Goal: Obtain resource: Download file/media

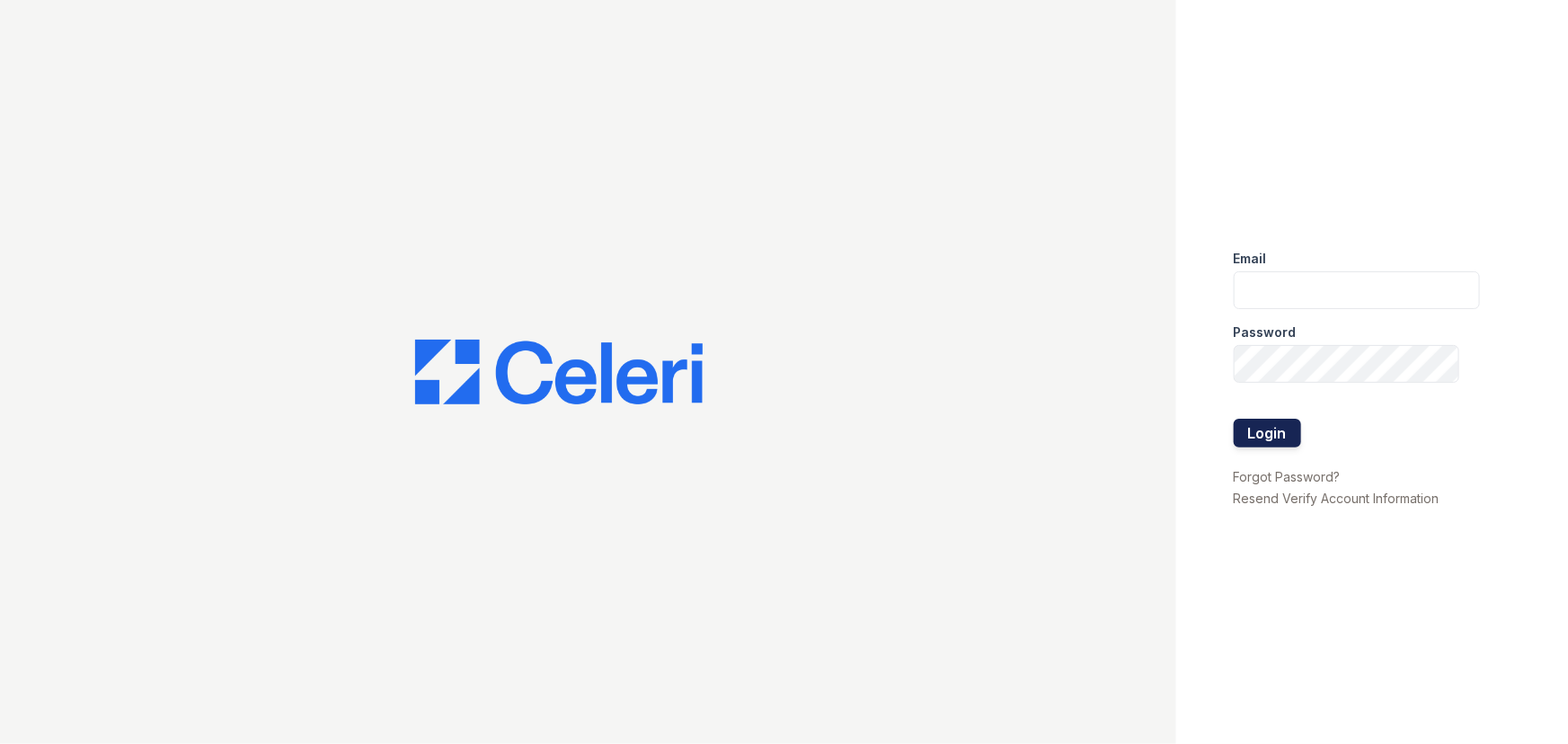
type input "lyndon2@cafmanagement.com"
click at [1265, 433] on button "Login" at bounding box center [1267, 433] width 67 height 29
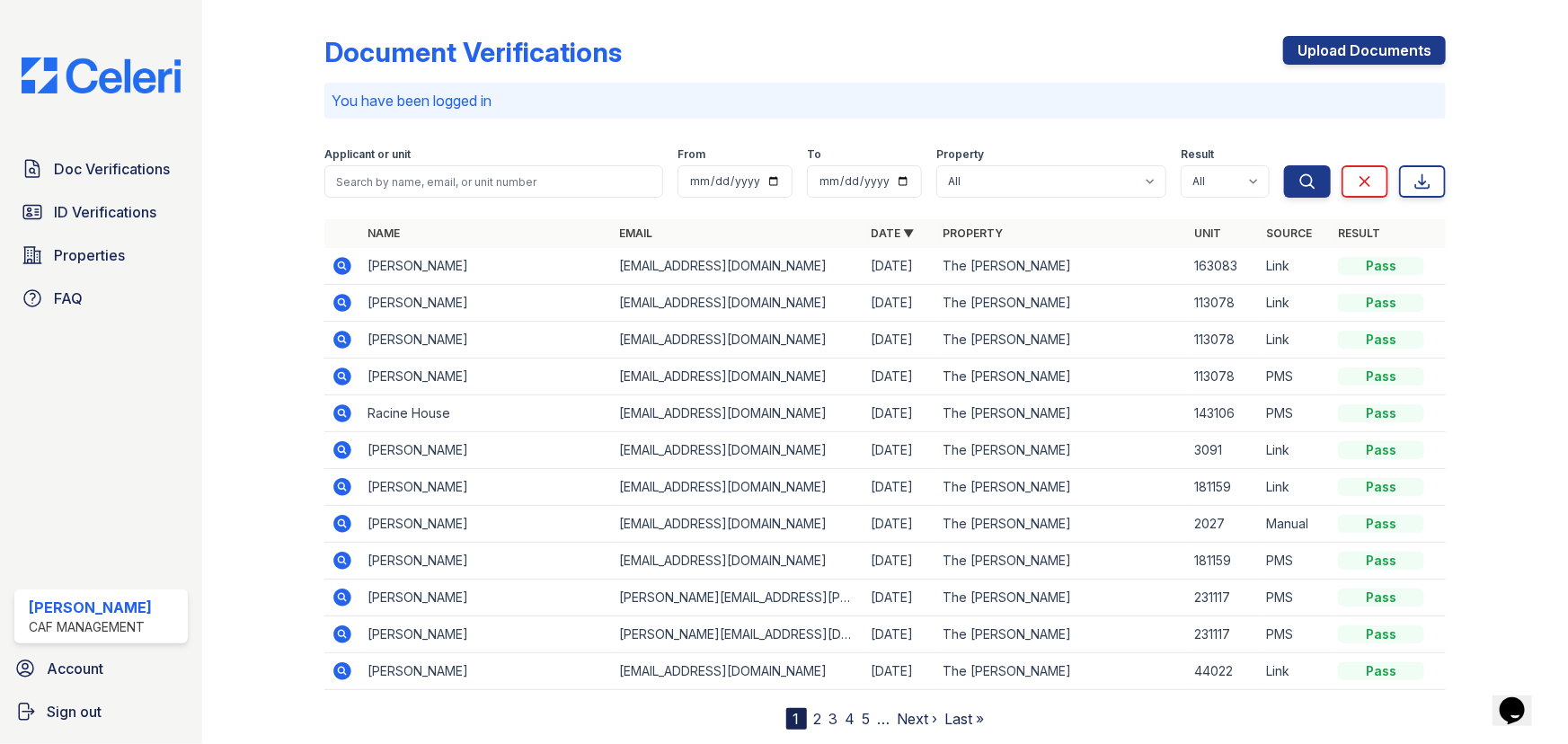
click at [333, 262] on icon at bounding box center [342, 266] width 18 height 18
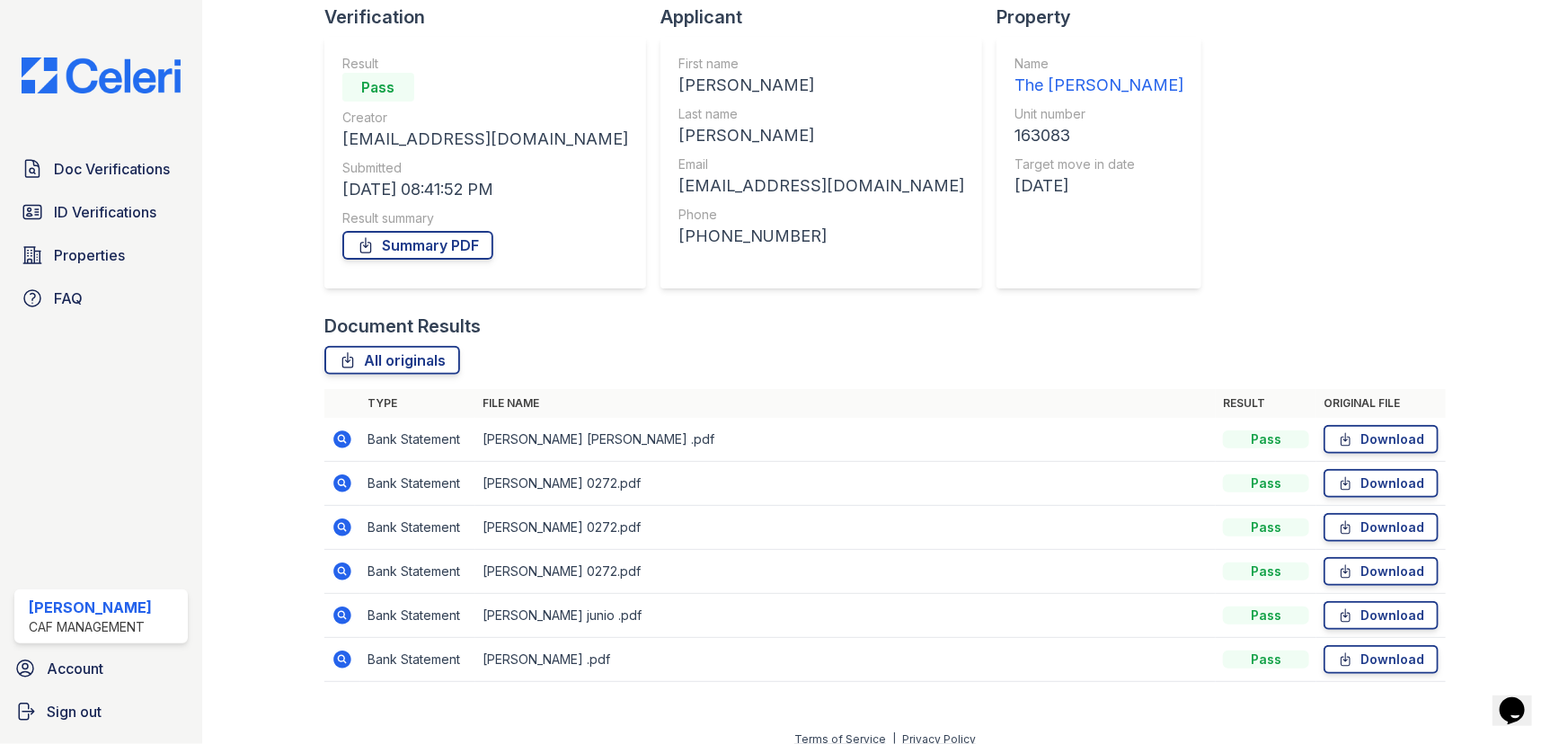
scroll to position [143, 0]
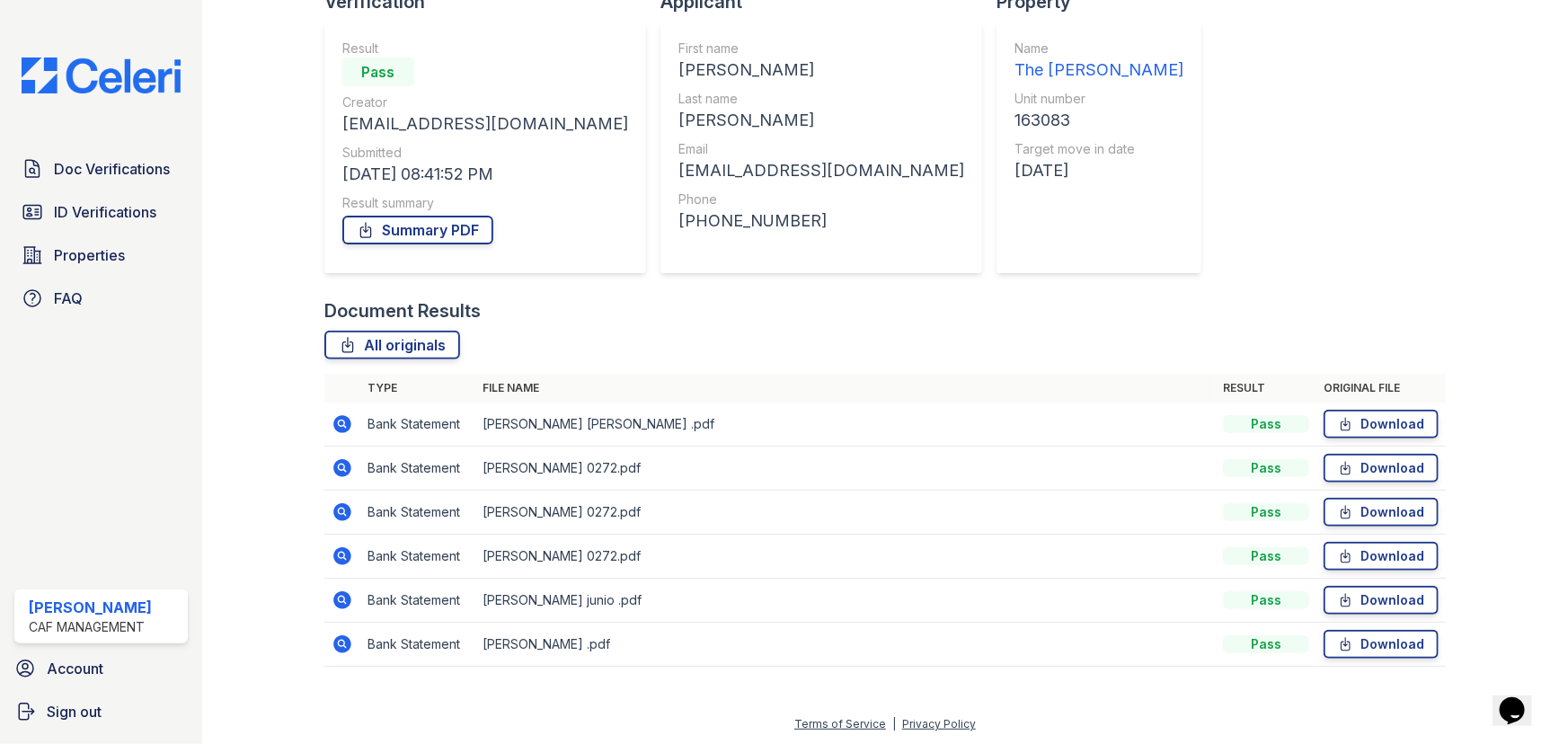
drag, startPoint x: 0, startPoint y: 80, endPoint x: 0, endPoint y: 211, distance: 131.0
drag, startPoint x: 0, startPoint y: 211, endPoint x: 158, endPoint y: 132, distance: 176.6
click at [164, 113] on div "Doc Verifications ID Verifications Properties FAQ Karina Mondragon CAF Manageme…" at bounding box center [101, 372] width 202 height 744
click at [117, 213] on span "ID Verifications" at bounding box center [105, 212] width 103 height 22
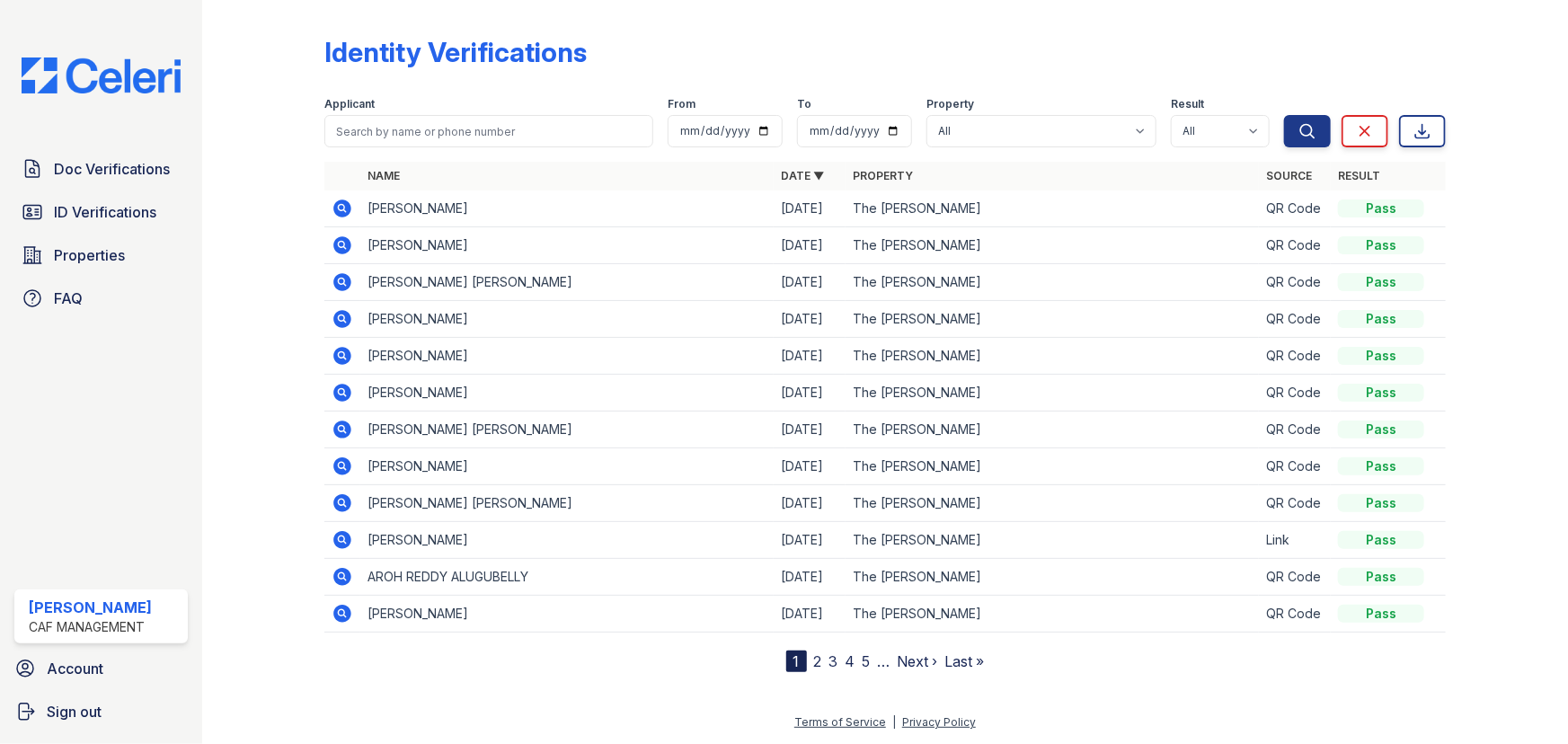
click at [344, 208] on icon at bounding box center [342, 208] width 18 height 18
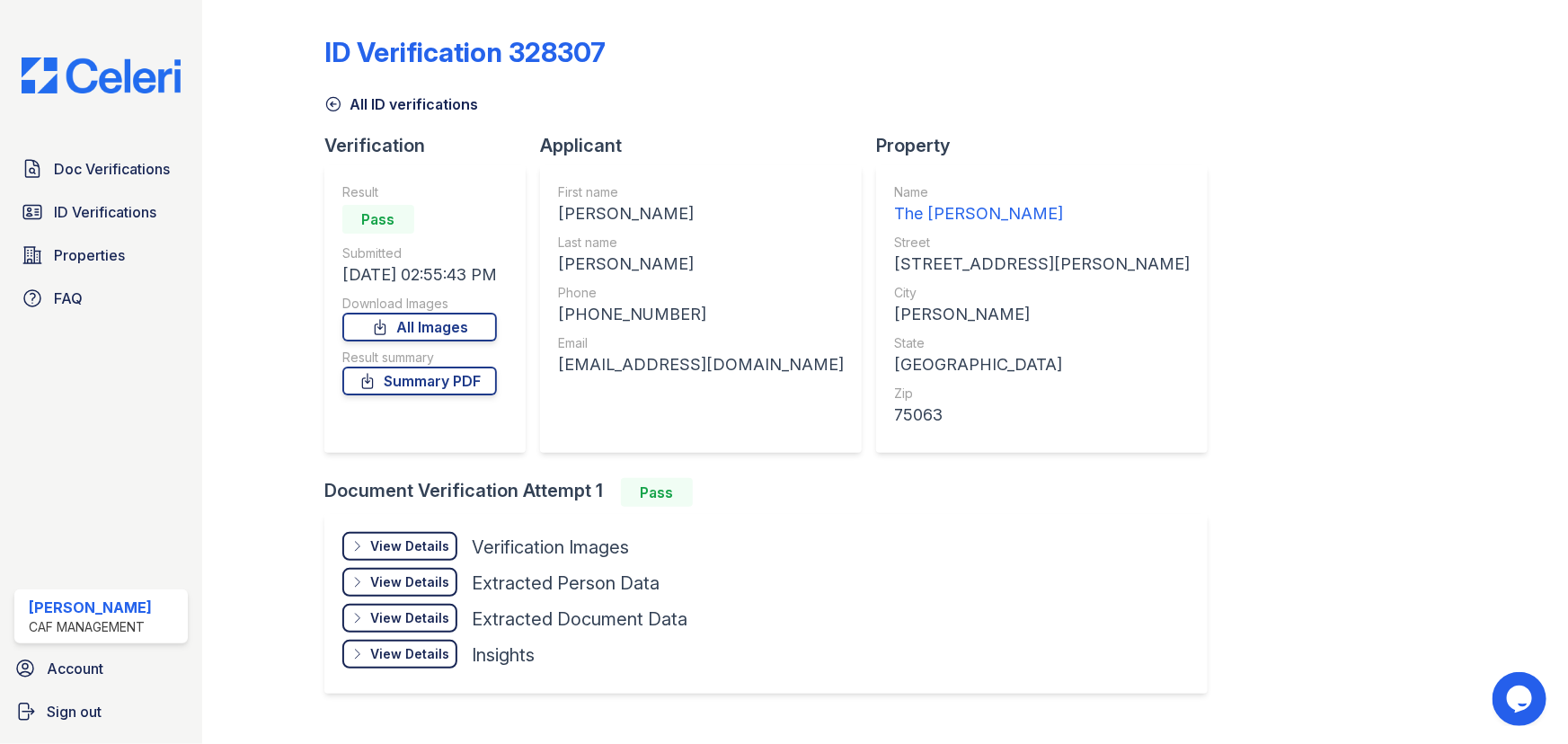
click at [428, 544] on div "View Details" at bounding box center [409, 546] width 79 height 18
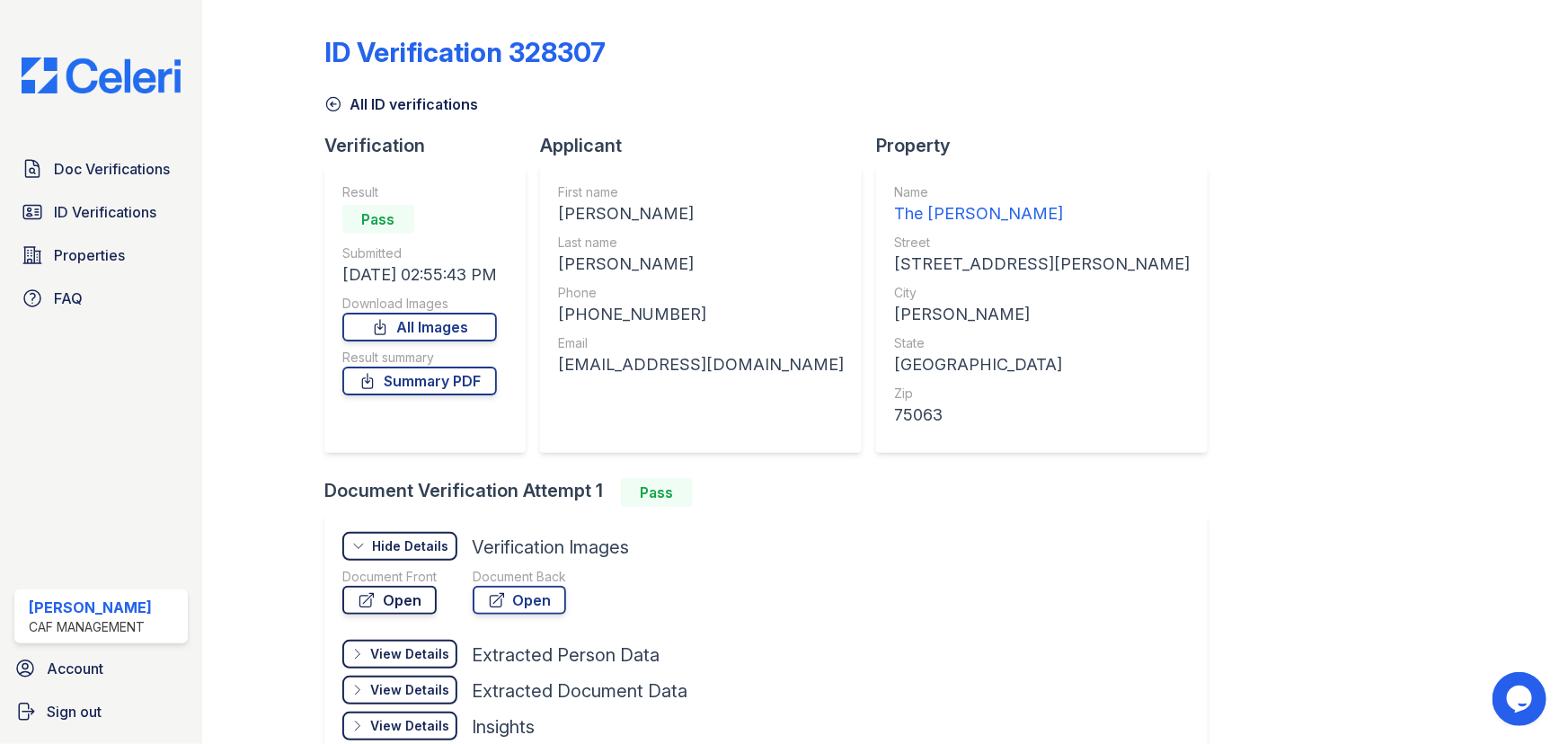
click at [413, 602] on link "Open" at bounding box center [388, 601] width 94 height 29
click at [98, 171] on span "Doc Verifications" at bounding box center [112, 168] width 116 height 22
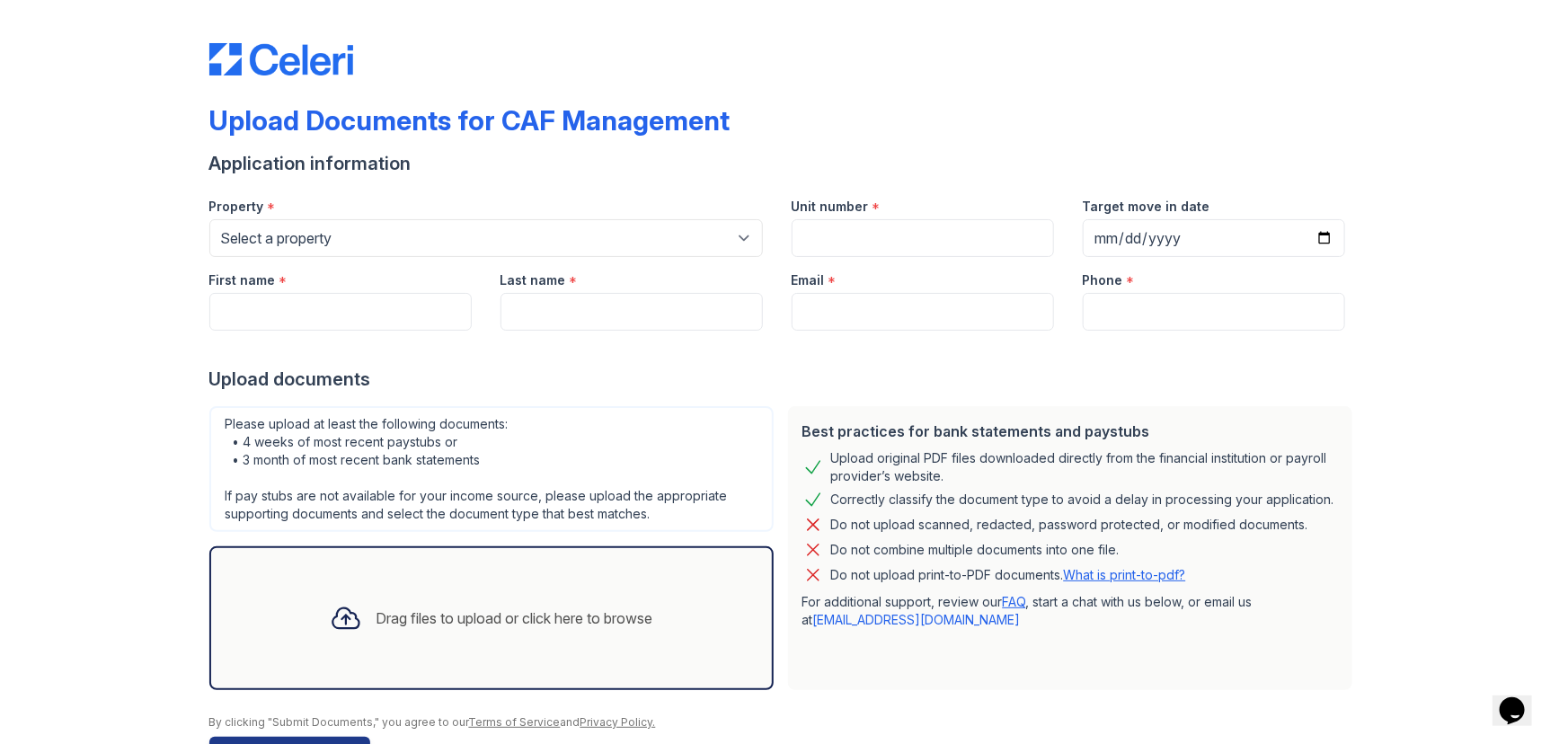
click at [1283, 105] on div "Upload Documents for CAF Management" at bounding box center [784, 127] width 1150 height 47
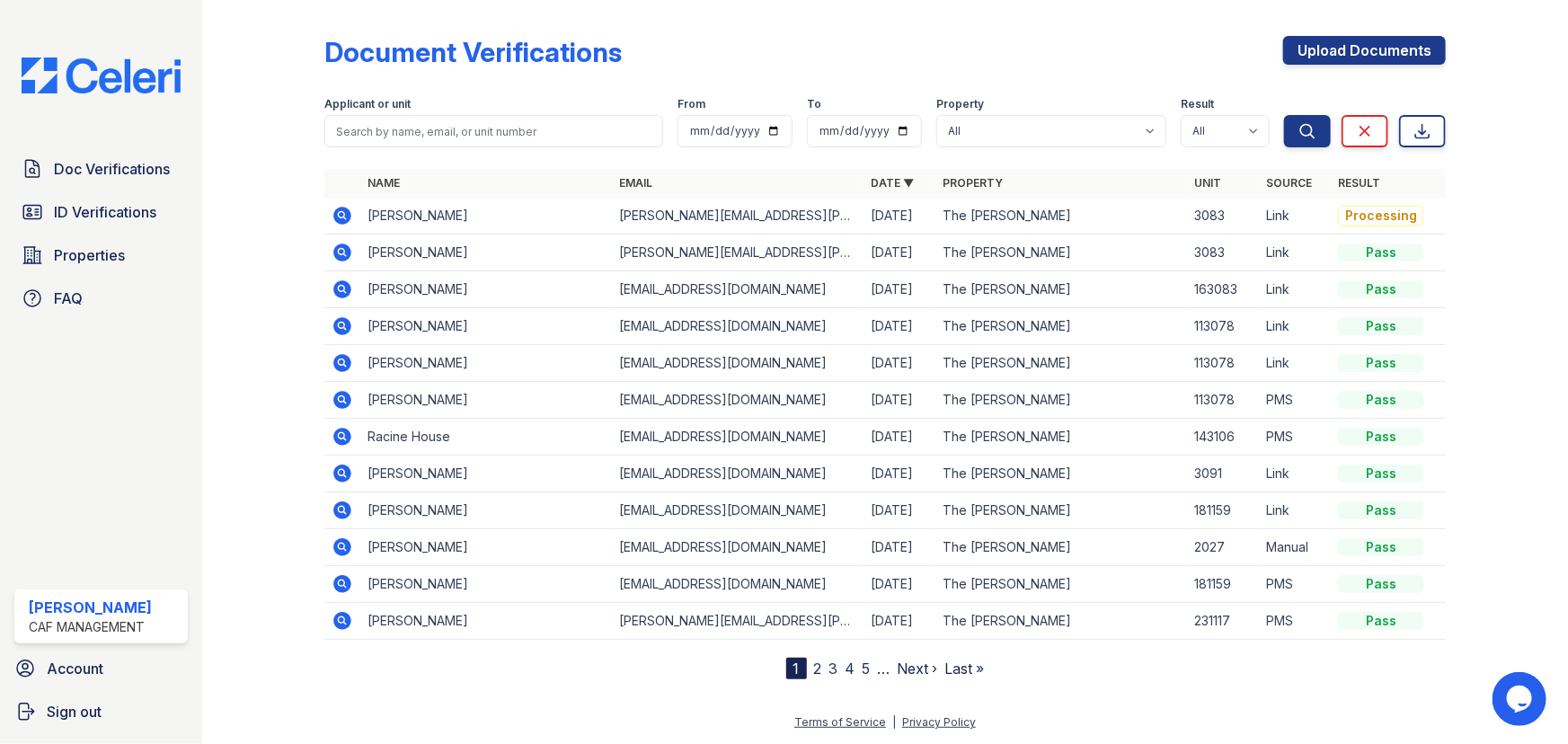
click at [342, 253] on icon at bounding box center [342, 252] width 22 height 22
click at [334, 210] on icon at bounding box center [342, 216] width 22 height 22
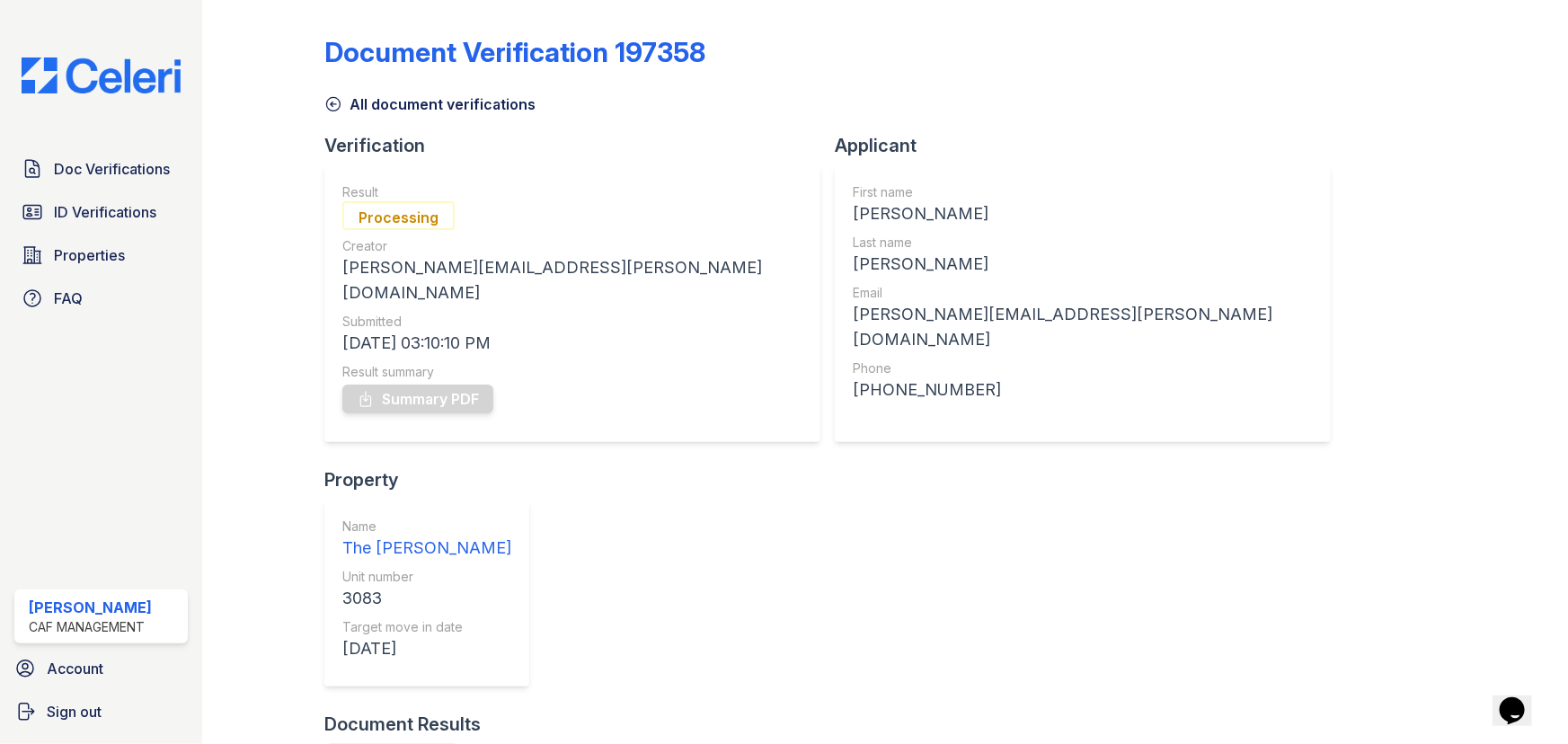
click at [106, 176] on span "Doc Verifications" at bounding box center [112, 168] width 116 height 22
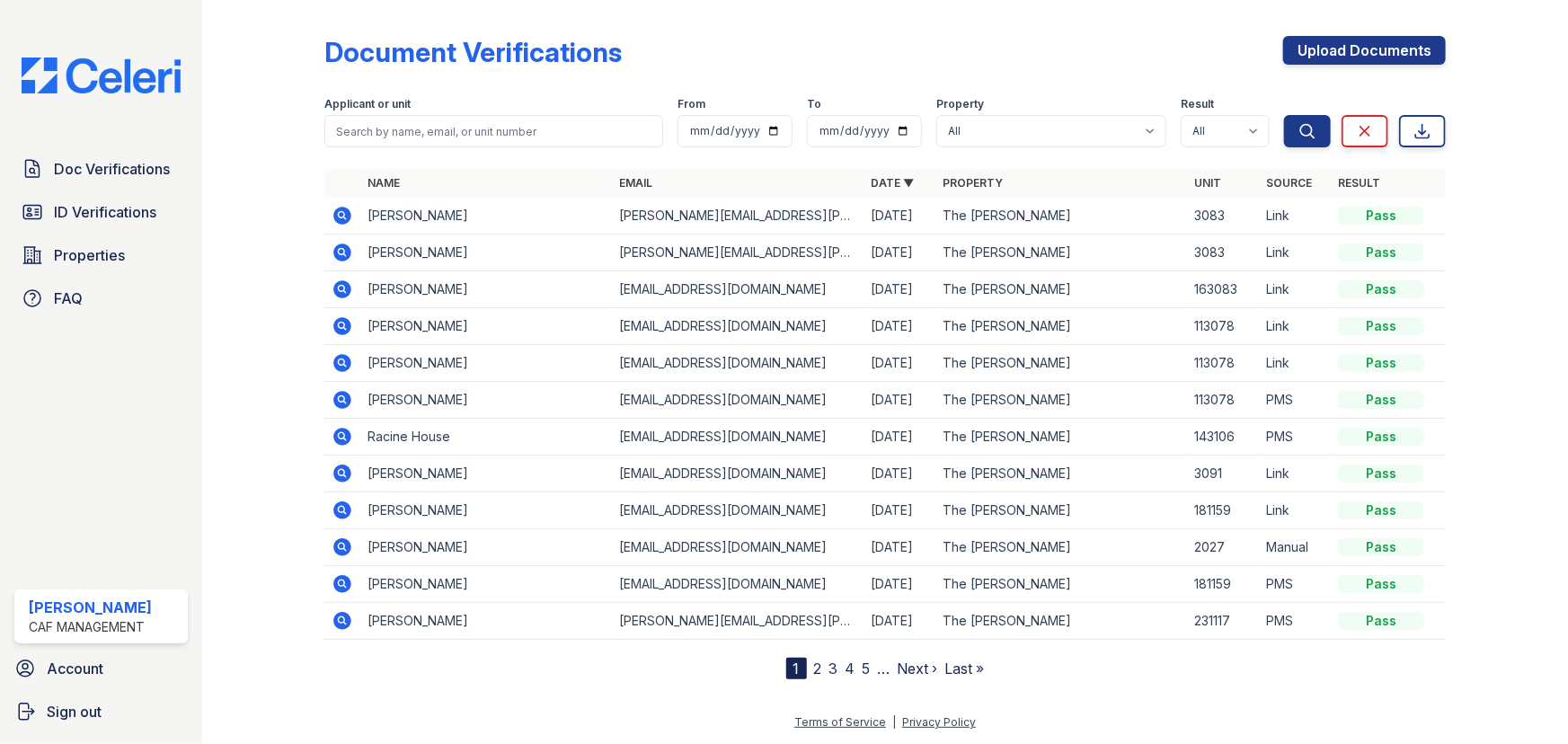
click at [338, 252] on icon at bounding box center [342, 252] width 22 height 22
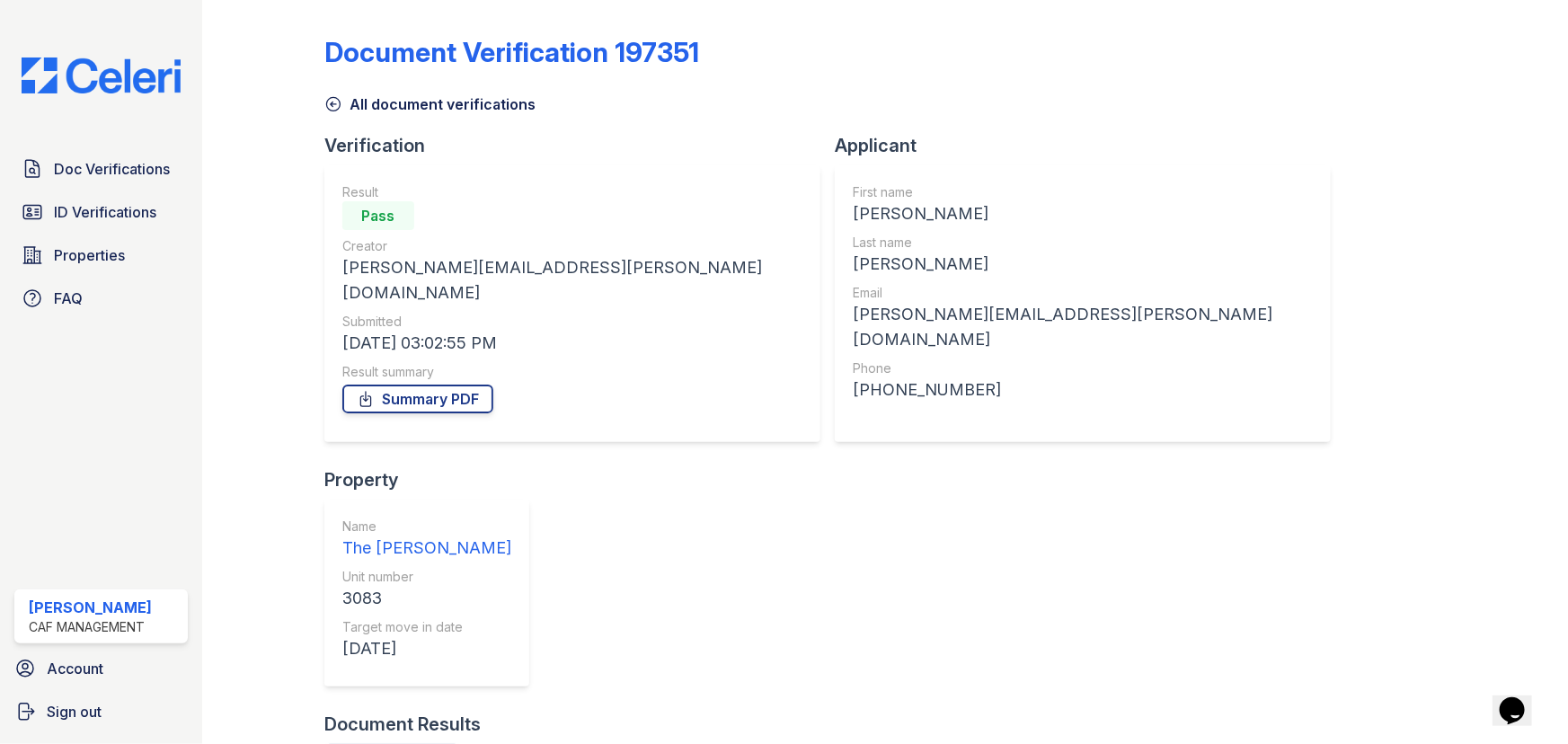
click at [152, 168] on span "Doc Verifications" at bounding box center [112, 168] width 116 height 22
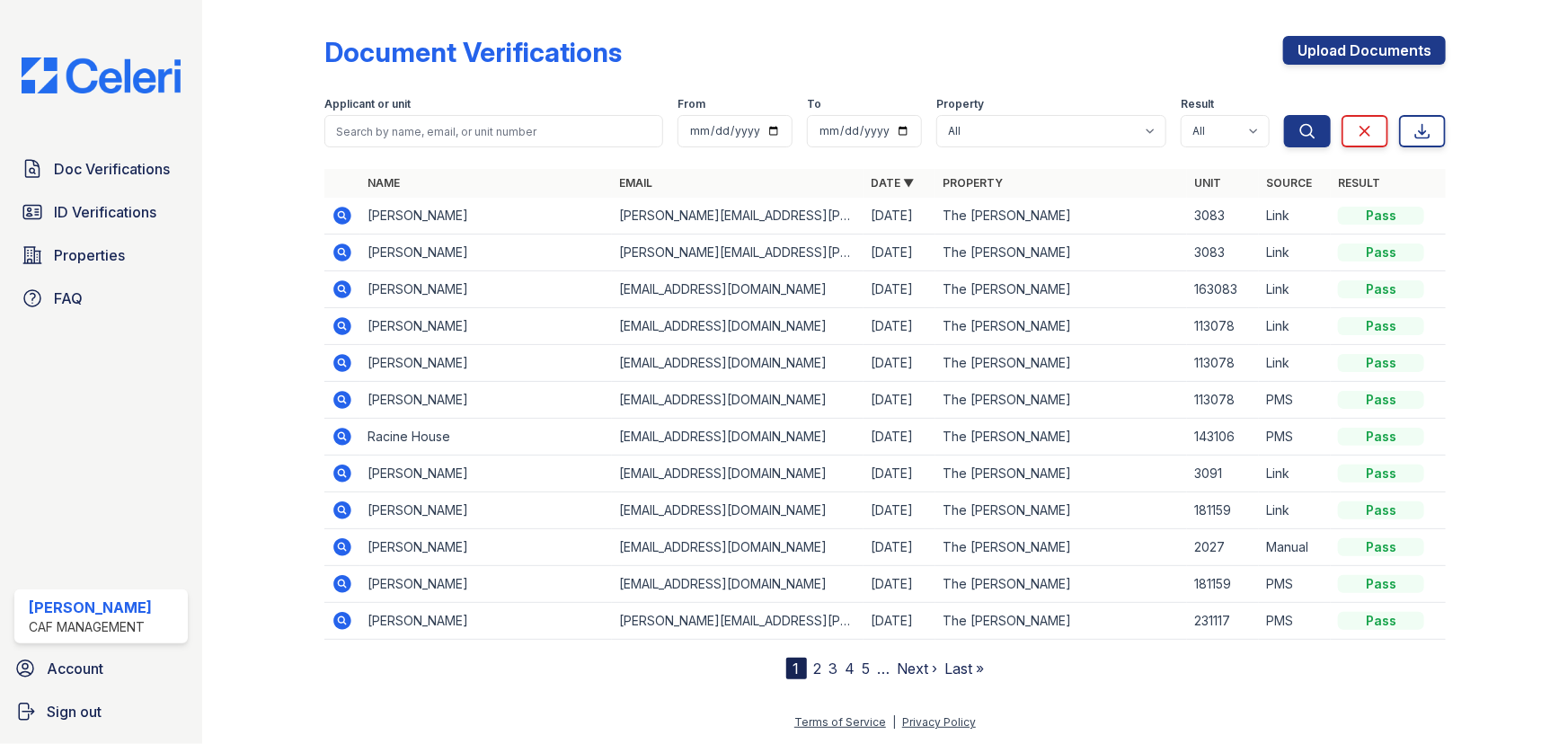
click at [341, 212] on icon at bounding box center [341, 214] width 5 height 5
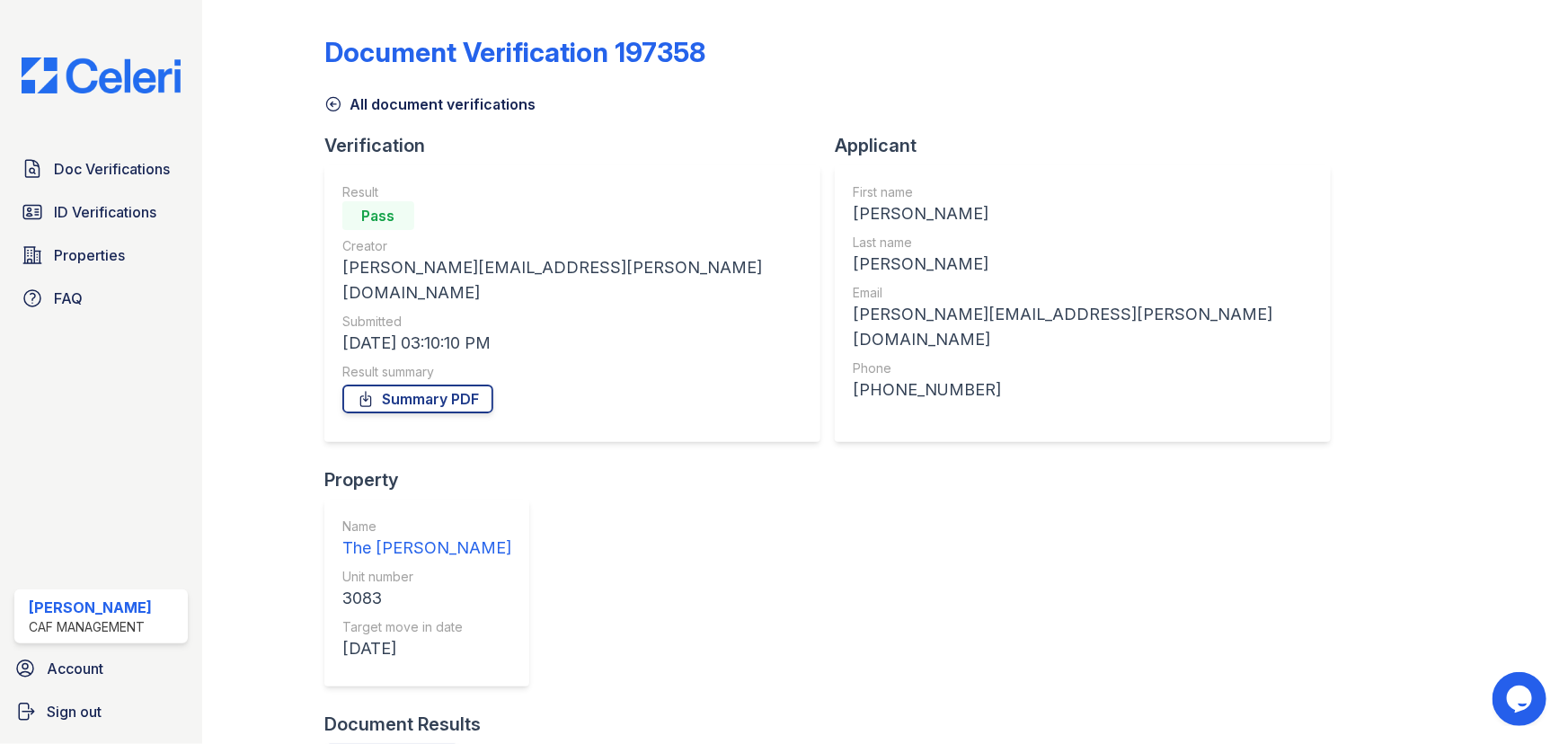
click at [145, 173] on span "Doc Verifications" at bounding box center [112, 168] width 116 height 22
